Goal: Task Accomplishment & Management: Use online tool/utility

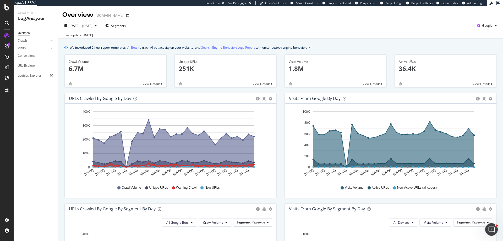
scroll to position [67, 0]
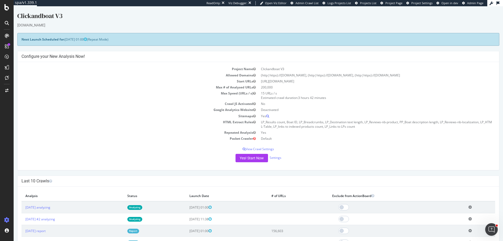
click at [262, 81] on td "https://www.clickandboat.com/sitemap.xml" at bounding box center [376, 81] width 237 height 6
copy td "https://www.clickandboat.com/sitemap.xml"
click at [263, 81] on td "[URL][DOMAIN_NAME]" at bounding box center [376, 81] width 237 height 6
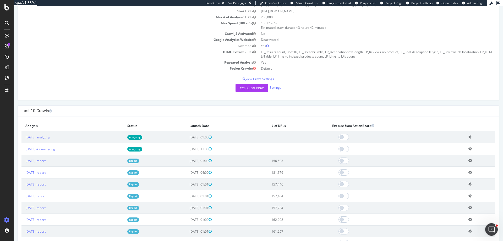
scroll to position [71, 0]
click at [468, 148] on icon at bounding box center [469, 148] width 3 height 4
click at [454, 164] on link "Delete analysis" at bounding box center [451, 163] width 42 height 7
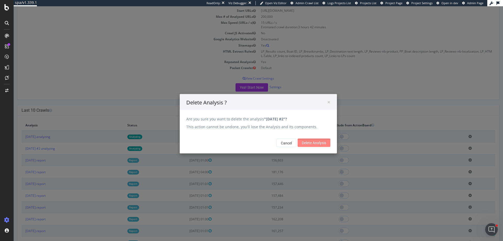
click at [315, 142] on input "Delete Analysis" at bounding box center [313, 143] width 33 height 8
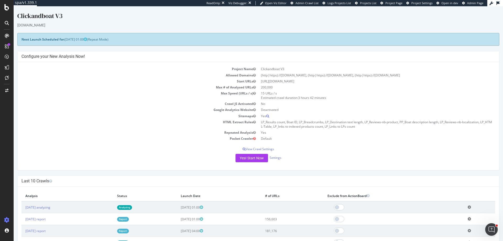
click at [469, 207] on icon at bounding box center [468, 207] width 3 height 4
click at [461, 223] on link "Delete analysis" at bounding box center [450, 222] width 42 height 7
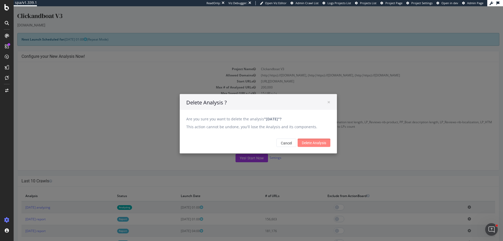
click at [309, 144] on input "Delete Analysis" at bounding box center [313, 143] width 33 height 8
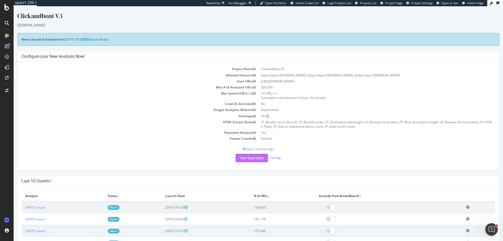
click at [250, 161] on button "Yes! Start Now" at bounding box center [251, 158] width 32 height 8
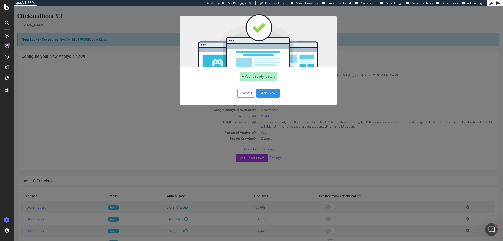
click at [277, 97] on button "Start Now" at bounding box center [267, 93] width 23 height 9
